Goal: Task Accomplishment & Management: Use online tool/utility

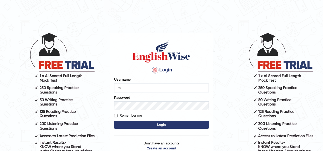
type input "Mandeep_mahal"
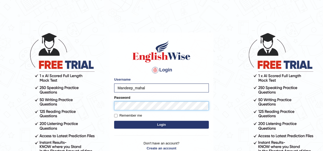
click at [114, 121] on button "Login" at bounding box center [161, 125] width 95 height 8
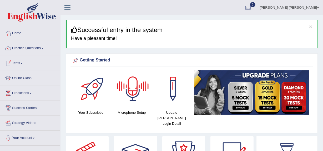
click at [14, 64] on link "Tests" at bounding box center [30, 62] width 60 height 13
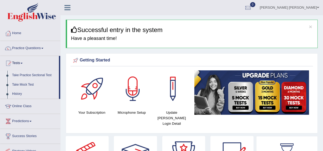
click at [34, 73] on link "Take Practice Sectional Test" at bounding box center [34, 75] width 49 height 9
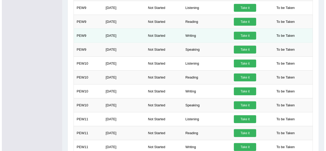
scroll to position [509, 0]
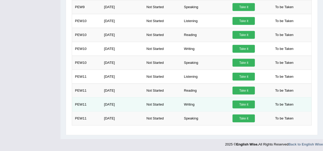
click at [243, 104] on link "Take it" at bounding box center [243, 105] width 22 height 8
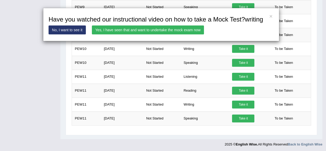
click at [154, 29] on link "Yes, I have seen that and want to undertake the mock exam now" at bounding box center [148, 29] width 112 height 9
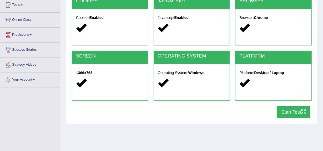
scroll to position [125, 0]
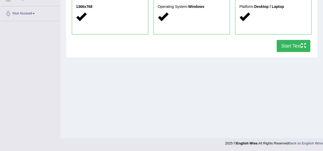
click at [284, 47] on button "Start Test" at bounding box center [293, 46] width 34 height 12
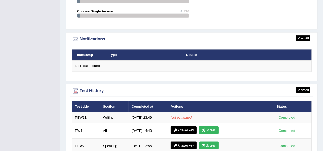
scroll to position [696, 0]
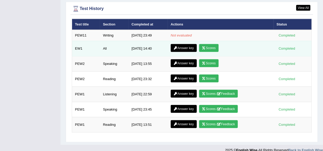
click at [206, 44] on link "Scores" at bounding box center [208, 48] width 19 height 8
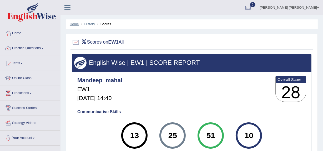
click at [73, 24] on link "Home" at bounding box center [74, 24] width 9 height 4
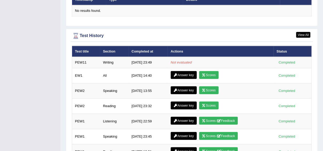
scroll to position [696, 0]
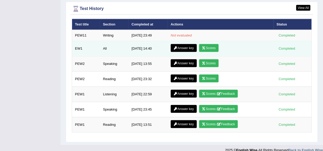
click at [181, 44] on link "Answer key" at bounding box center [184, 48] width 26 height 8
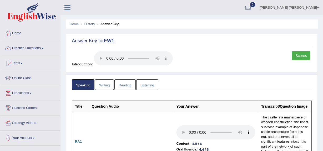
click at [18, 34] on link "Home" at bounding box center [30, 32] width 60 height 13
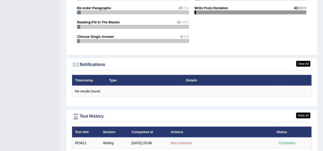
scroll to position [696, 0]
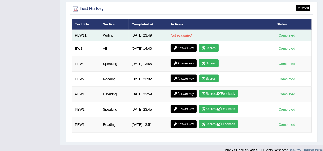
click at [179, 33] on em "Not evaluated" at bounding box center [181, 35] width 21 height 4
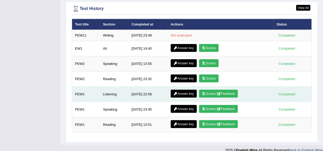
click at [228, 90] on link "Scores / Feedback" at bounding box center [218, 94] width 39 height 8
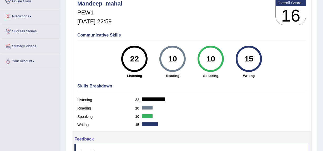
scroll to position [125, 0]
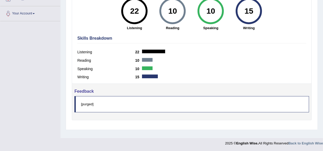
click at [200, 103] on blockquote "[purged]" at bounding box center [191, 104] width 234 height 16
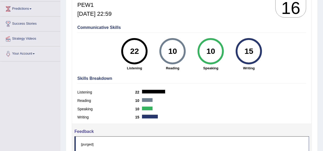
scroll to position [0, 0]
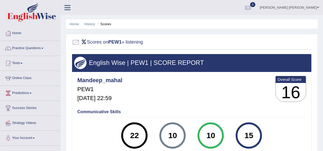
click at [74, 43] on div at bounding box center [76, 42] width 8 height 8
click at [75, 43] on div at bounding box center [76, 42] width 8 height 8
click at [74, 25] on link "Home" at bounding box center [74, 24] width 9 height 4
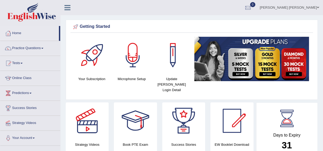
click at [297, 8] on link "[PERSON_NAME] [PERSON_NAME]" at bounding box center [289, 7] width 67 height 14
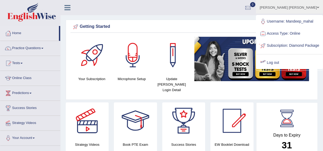
click at [281, 69] on link "Log out" at bounding box center [289, 63] width 66 height 12
